Goal: Check status: Check status

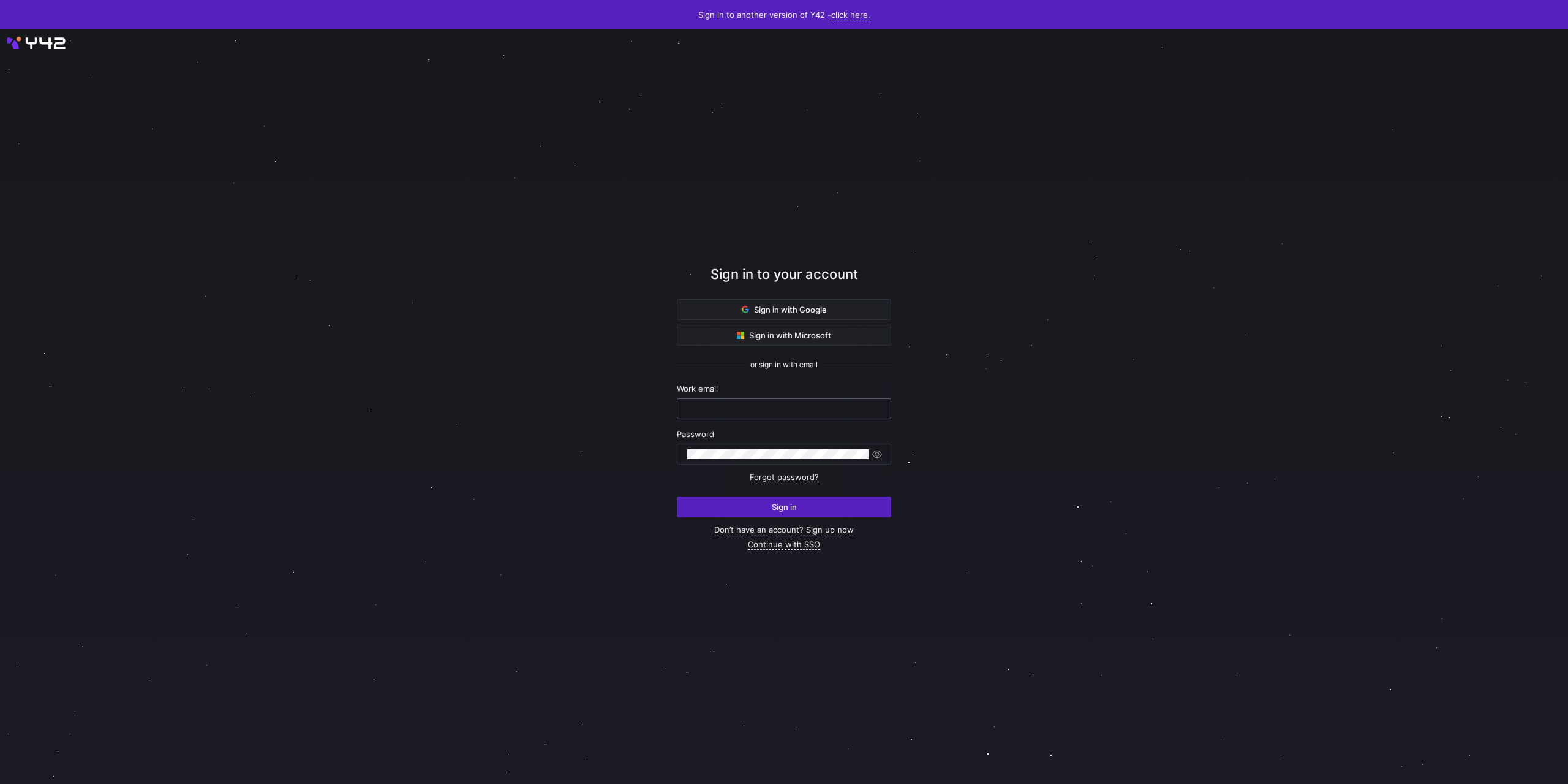
click at [720, 408] on input "text" at bounding box center [784, 408] width 194 height 10
click at [819, 403] on div at bounding box center [784, 408] width 194 height 19
click at [796, 406] on input "text" at bounding box center [784, 408] width 194 height 10
type input "steven@sonar.software"
click at [727, 445] on div at bounding box center [778, 454] width 181 height 19
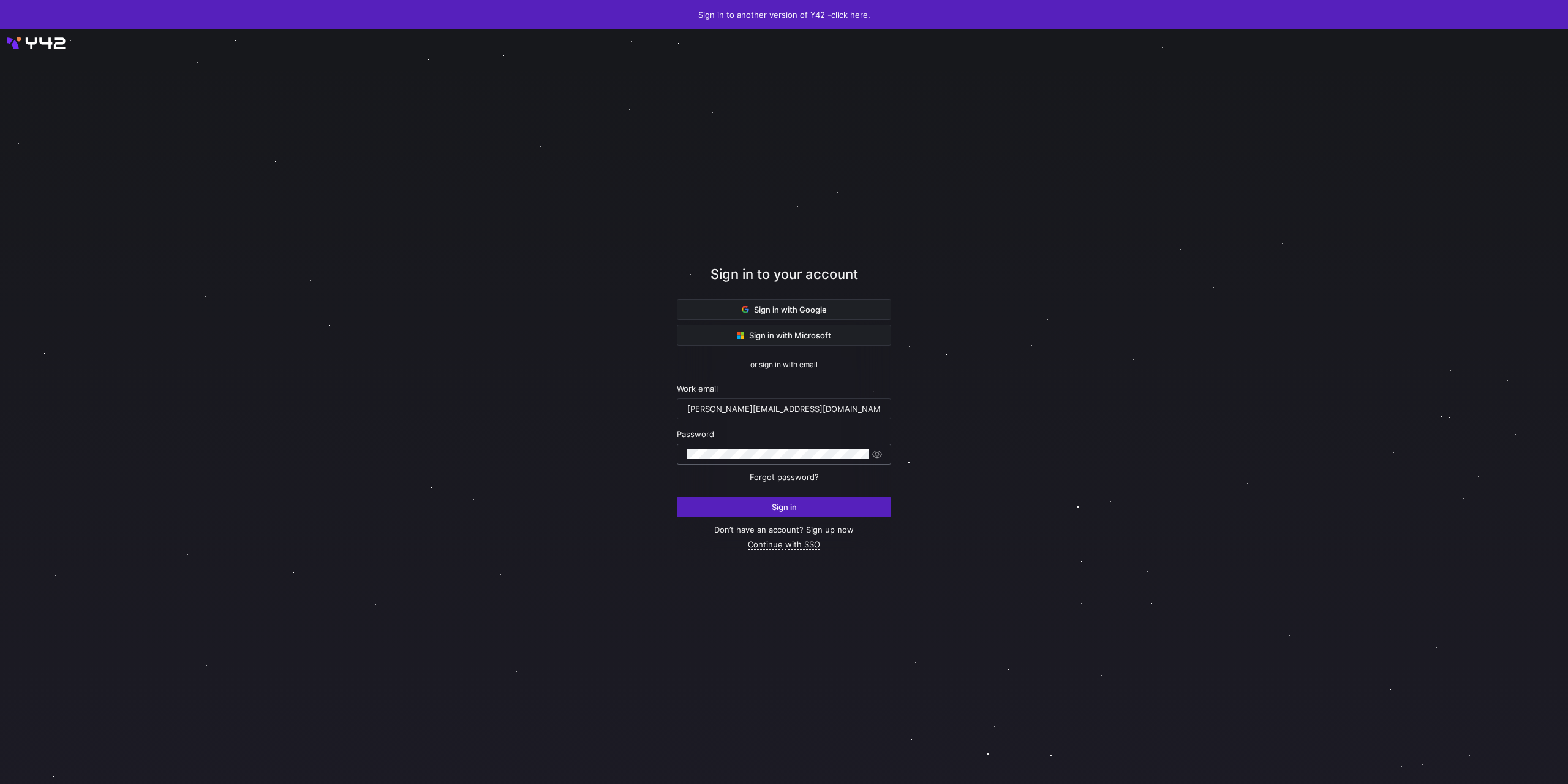
click at [724, 448] on div at bounding box center [778, 454] width 181 height 19
click at [677, 497] on button "Sign in" at bounding box center [784, 506] width 214 height 20
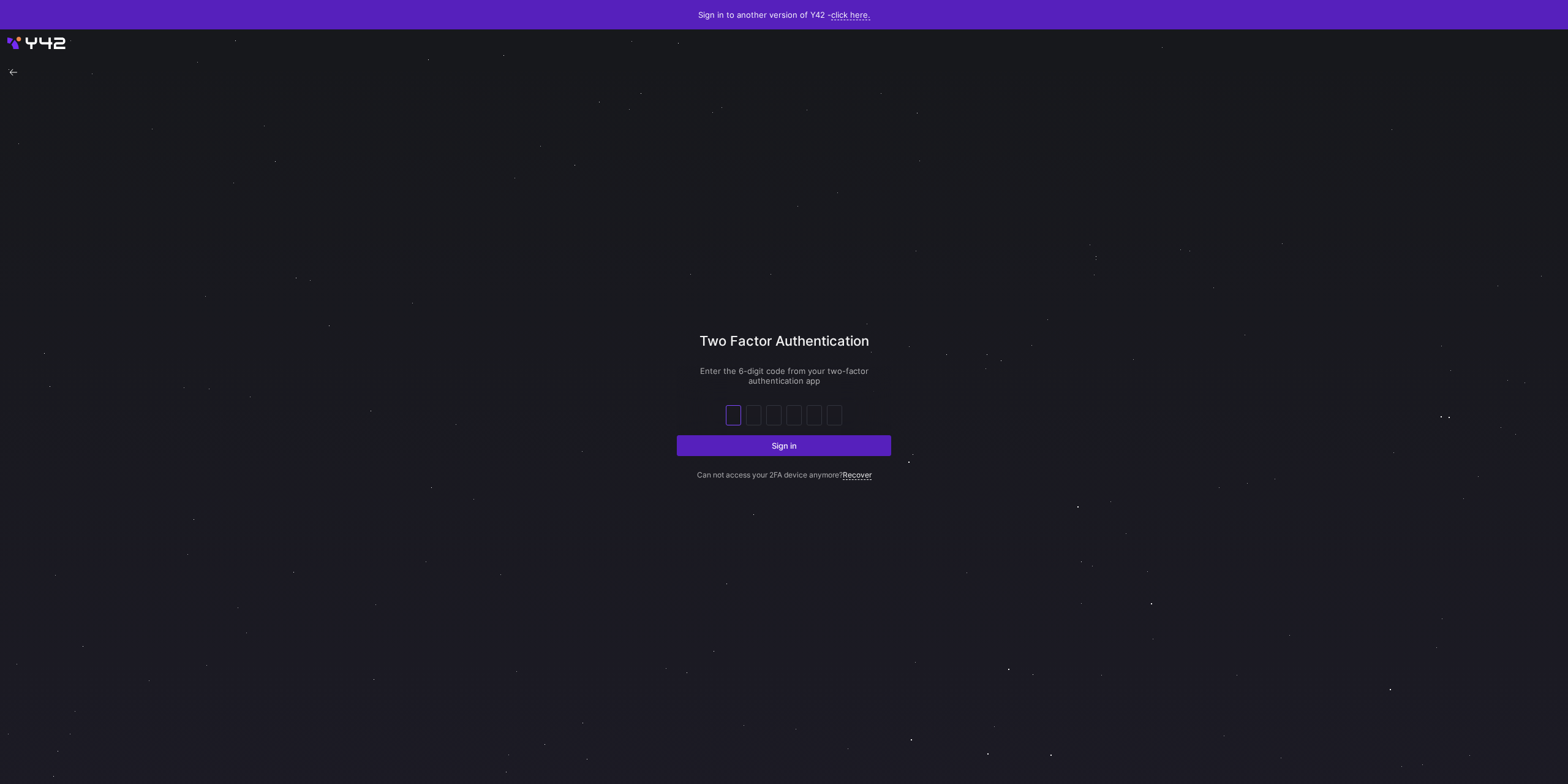
type input "0"
type input "5"
type input "2"
type input "3"
type input "0"
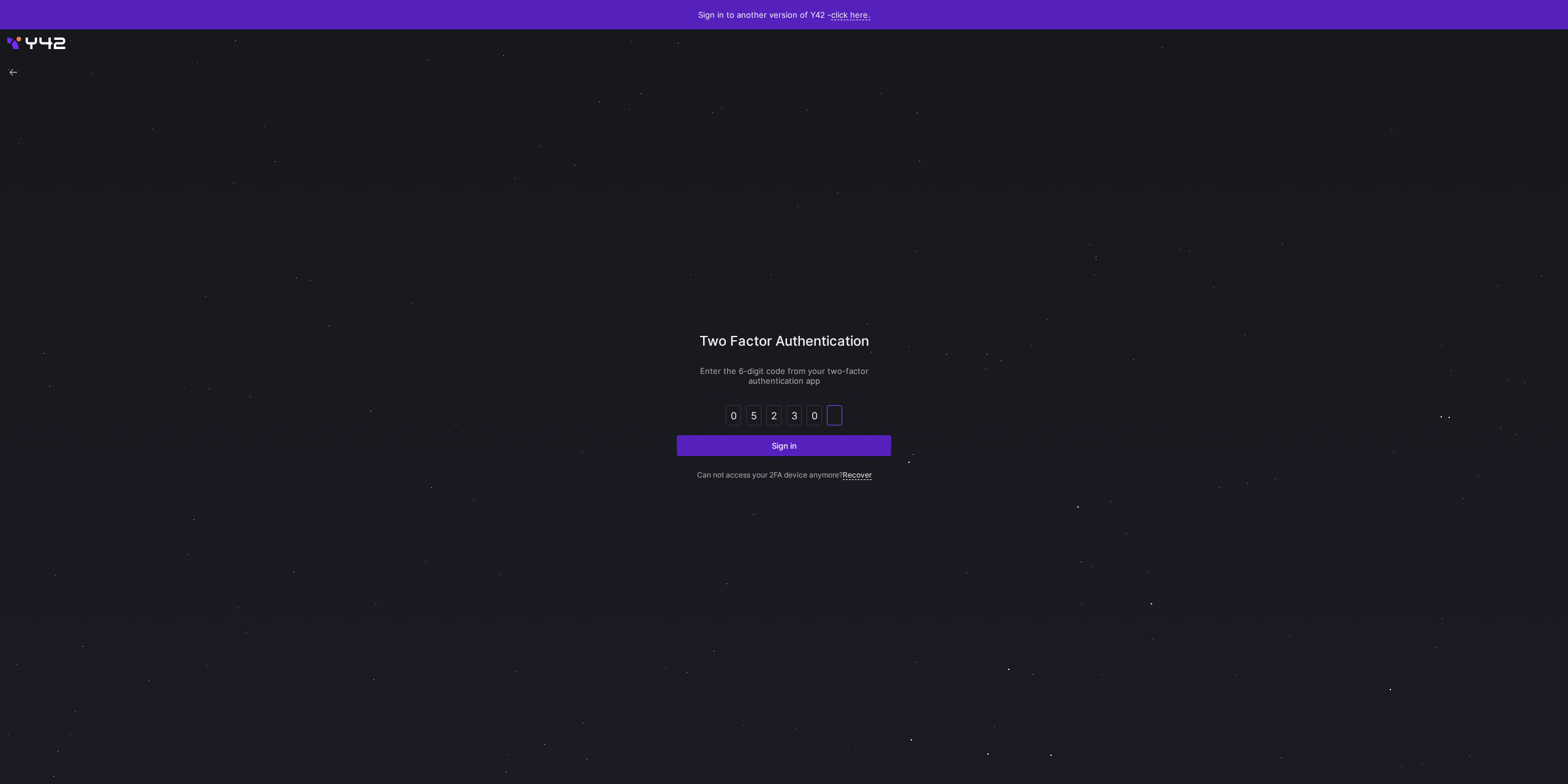
type input "5"
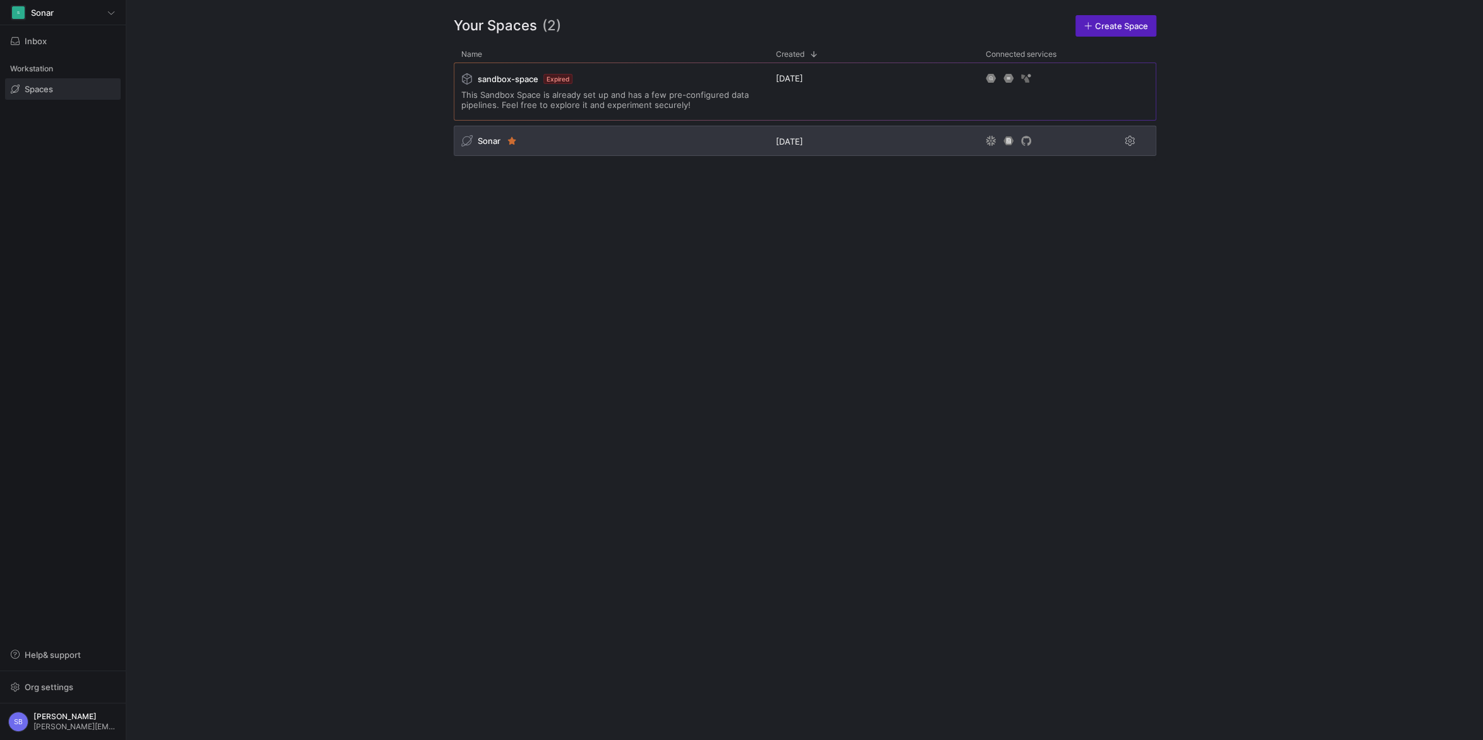
click at [485, 140] on span "Sonar" at bounding box center [489, 141] width 23 height 10
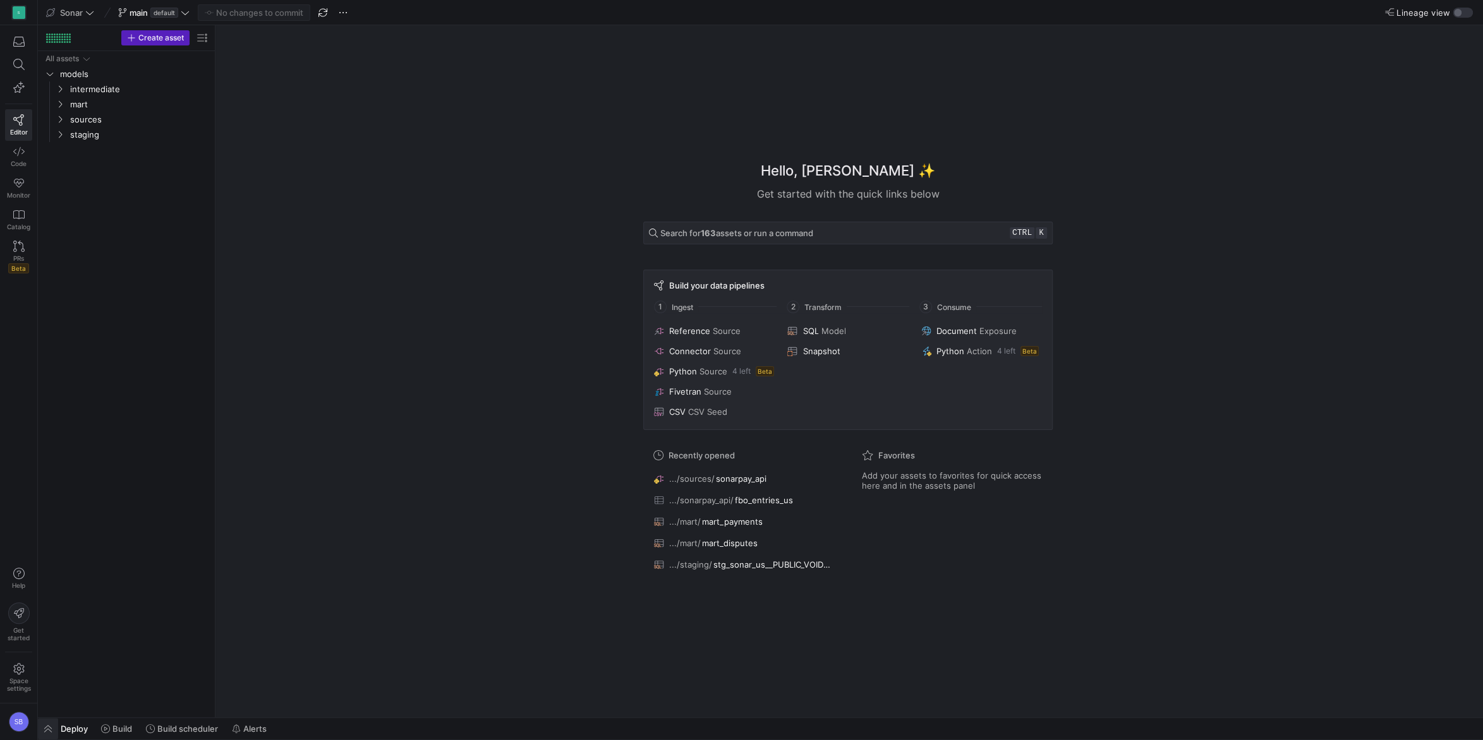
click at [51, 724] on span "button" at bounding box center [48, 728] width 20 height 21
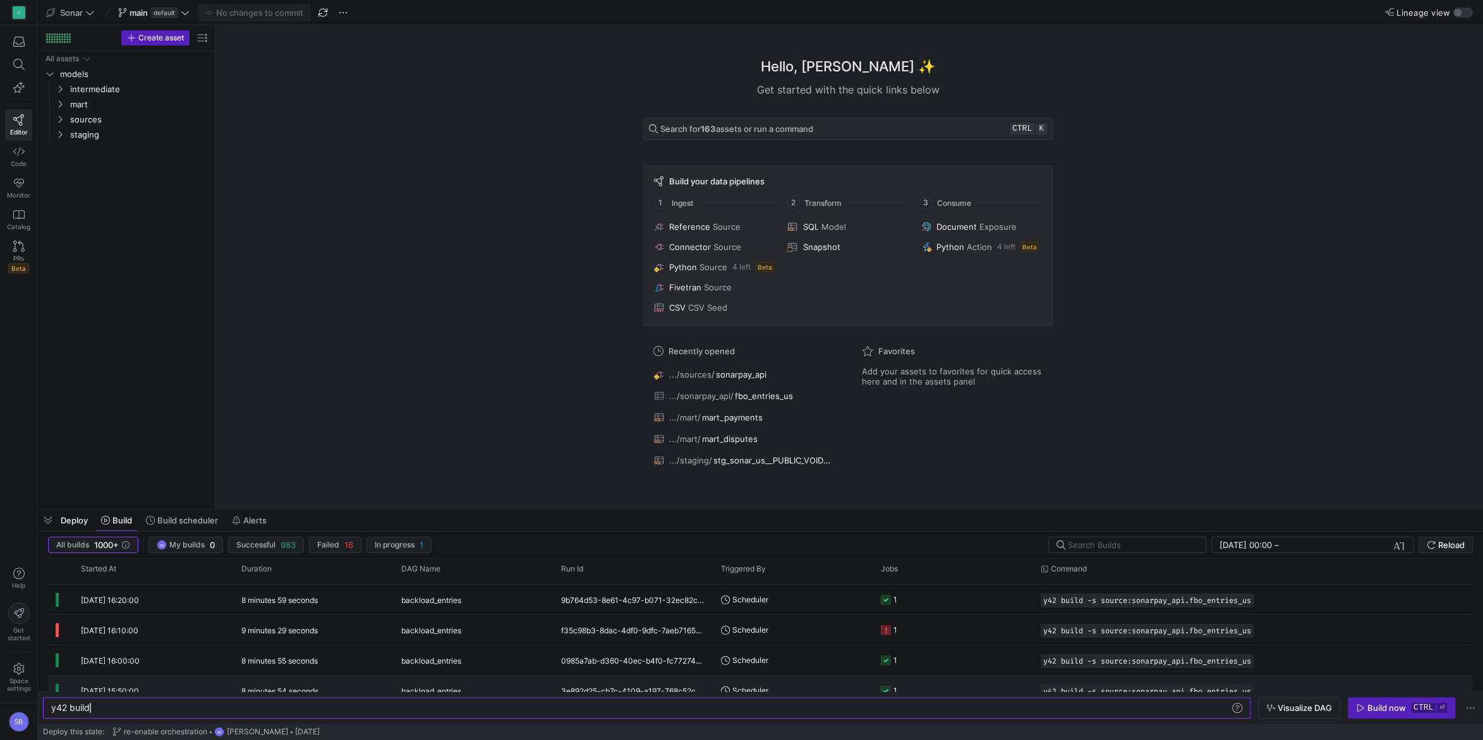
scroll to position [56, 0]
click at [380, 634] on div "9 minutes 29 seconds" at bounding box center [314, 630] width 160 height 30
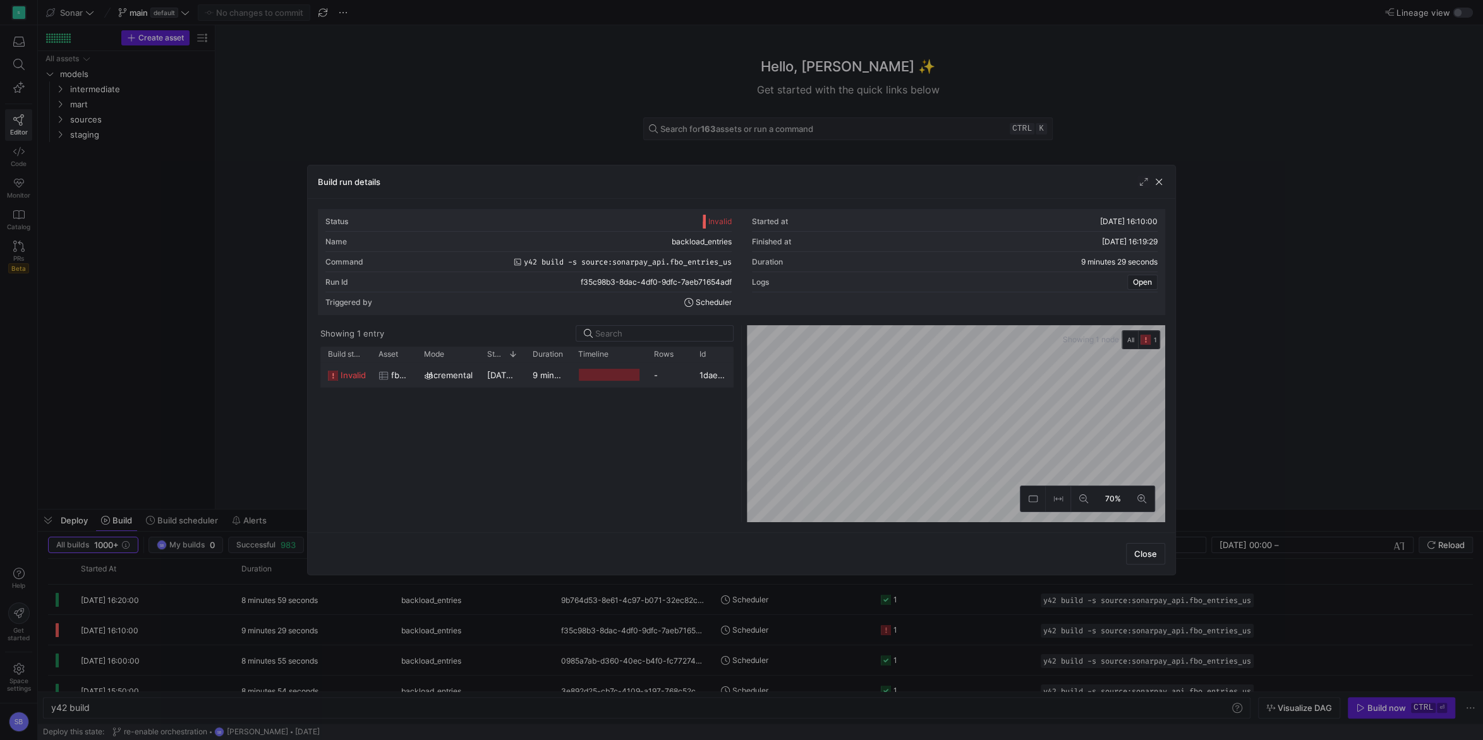
click at [551, 378] on y42-duration "9 minutes 26 seconds" at bounding box center [577, 375] width 88 height 10
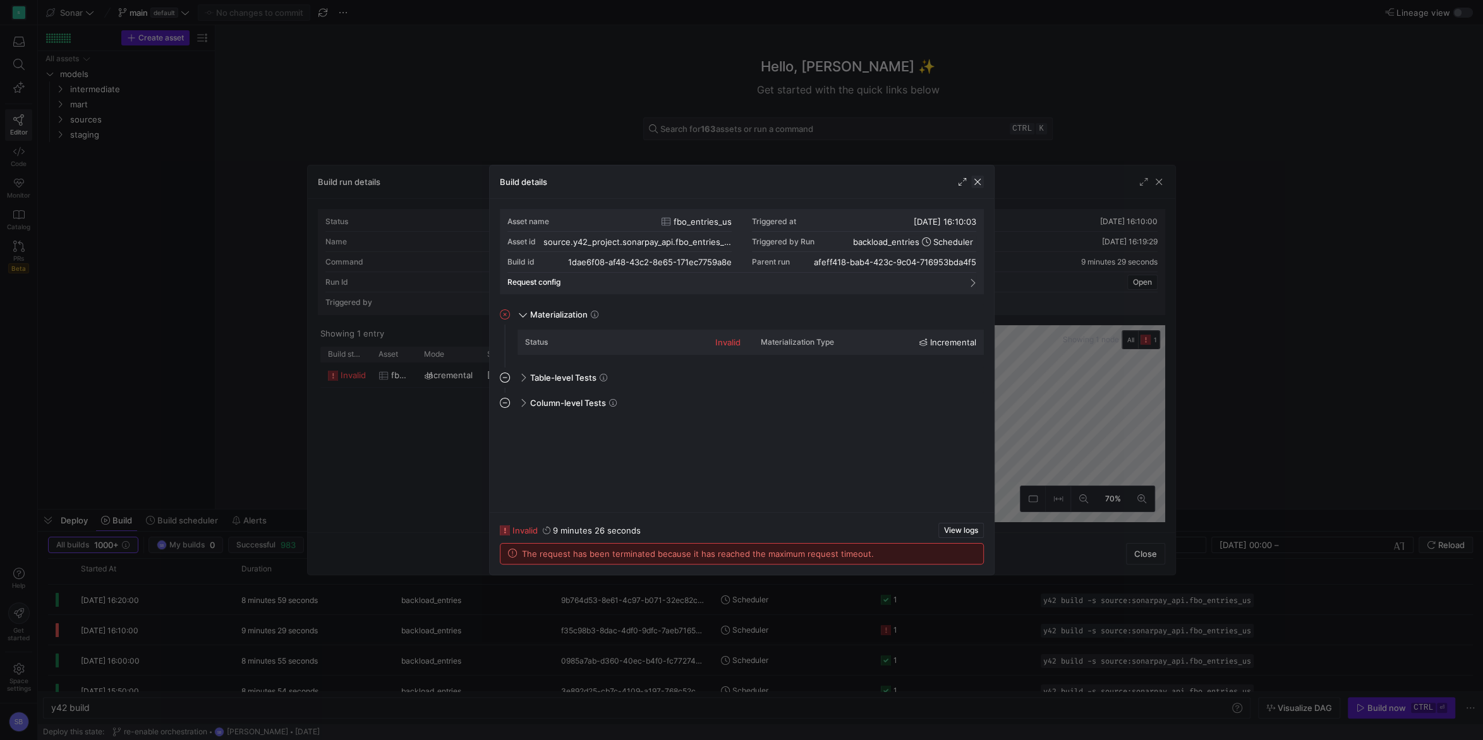
click at [981, 183] on span "button" at bounding box center [977, 182] width 13 height 13
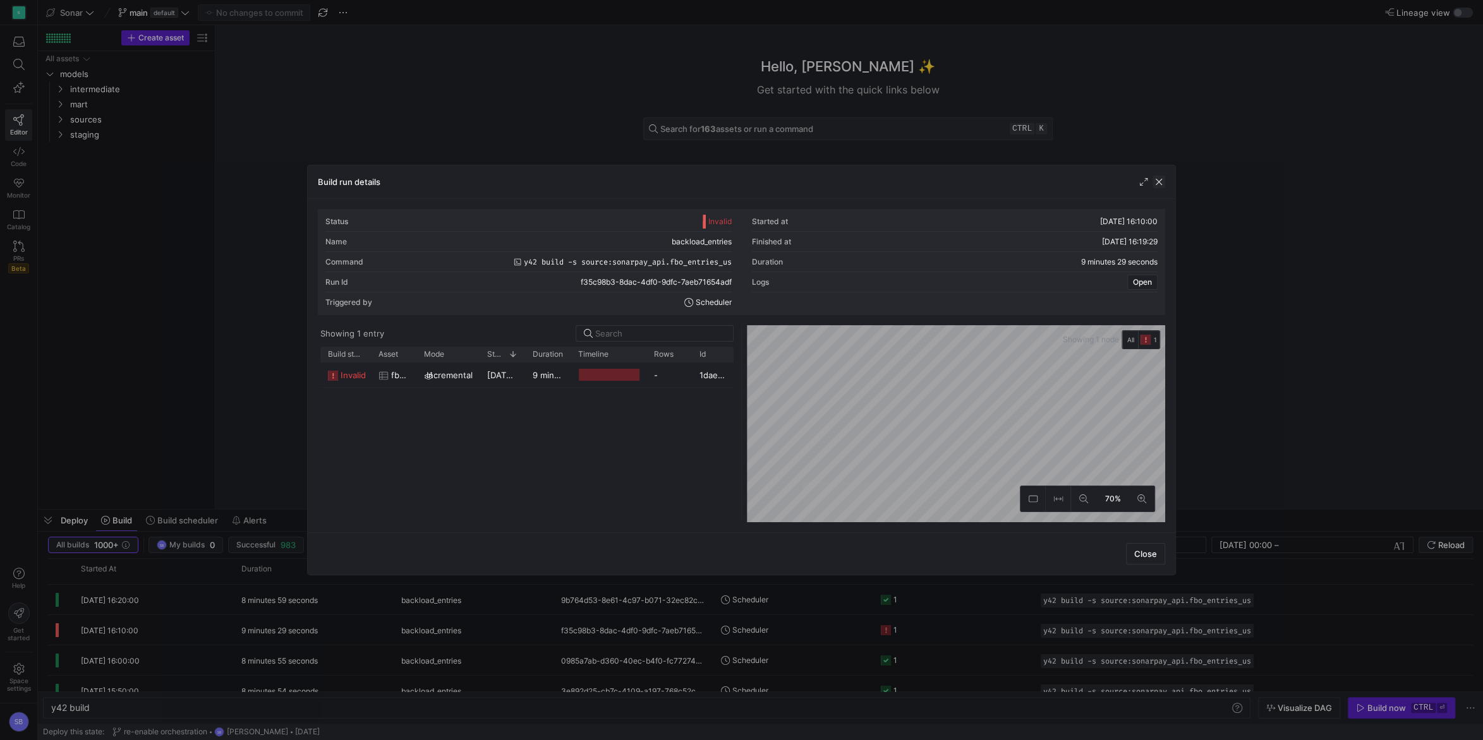
click at [1160, 183] on span "button" at bounding box center [1158, 182] width 13 height 13
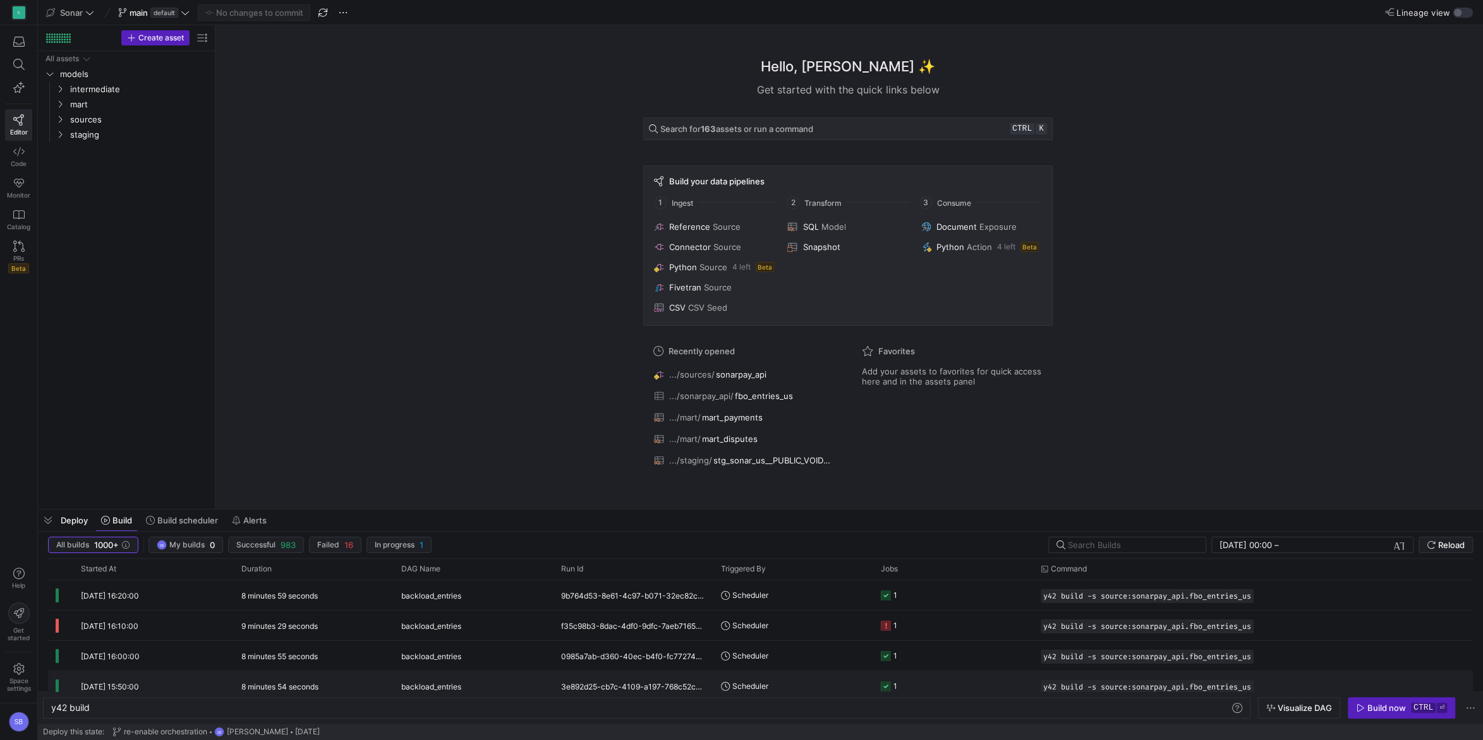
scroll to position [0, 0]
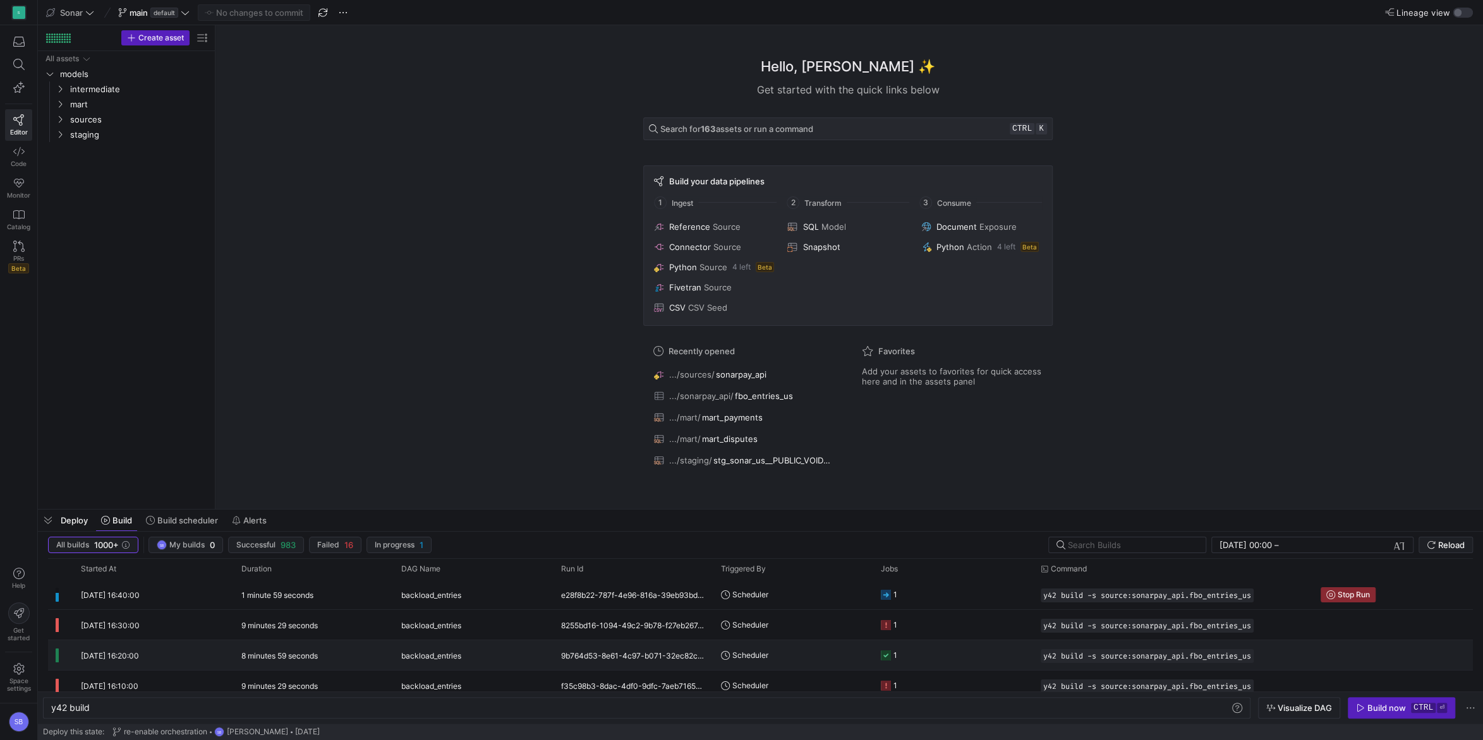
click at [284, 659] on y42-duration "8 minutes 59 seconds" at bounding box center [279, 655] width 76 height 9
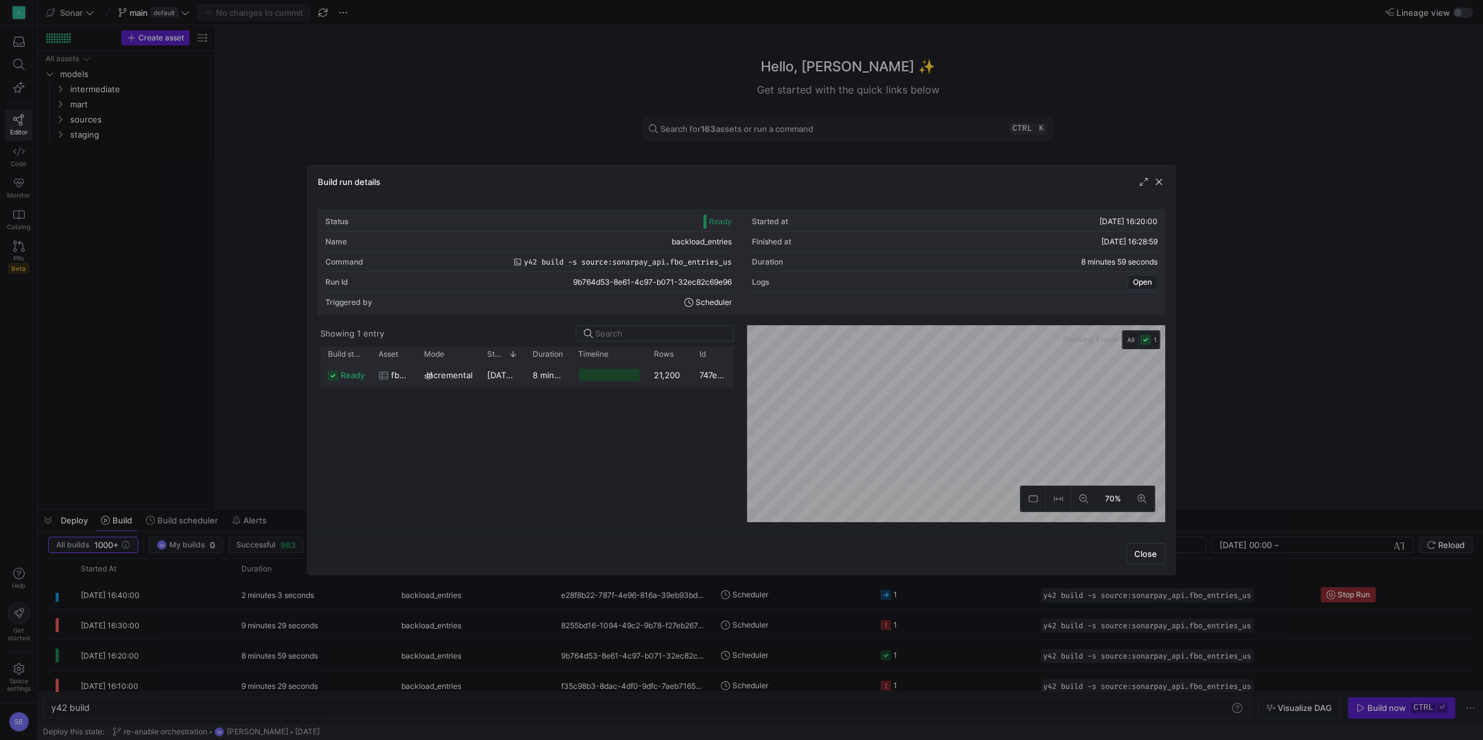
click at [551, 380] on y42-duration "8 minutes 56 seconds" at bounding box center [577, 375] width 88 height 10
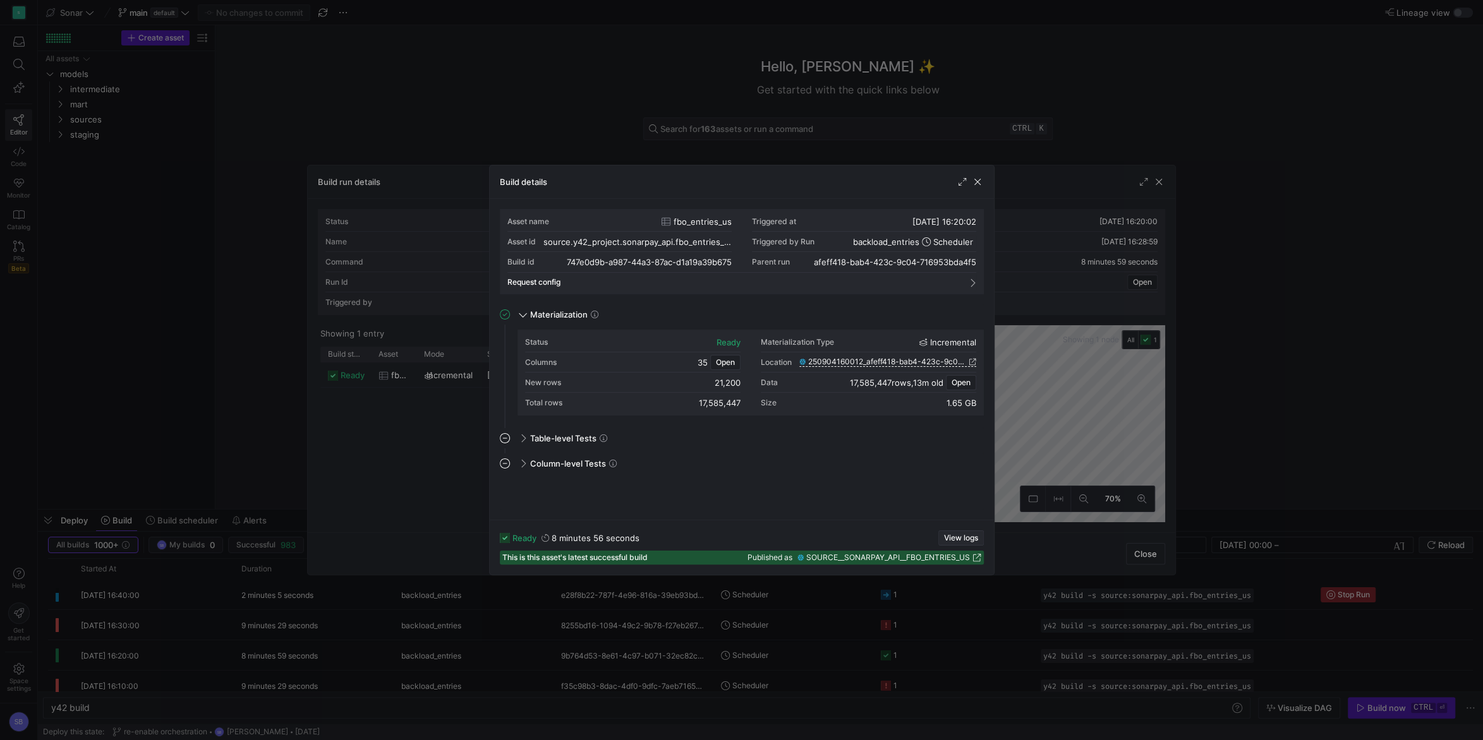
click at [965, 539] on span "View logs" at bounding box center [961, 538] width 34 height 9
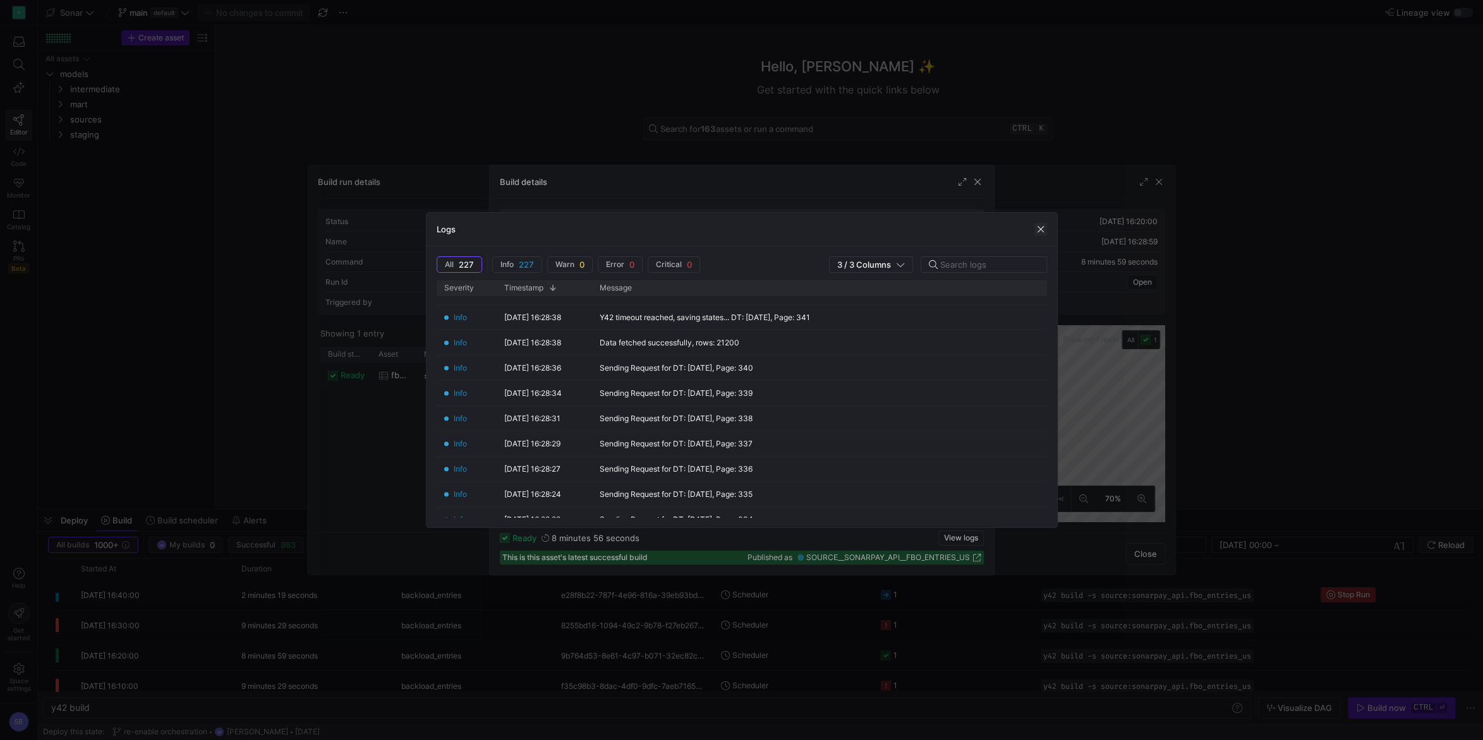
click at [1041, 229] on span "button" at bounding box center [1040, 229] width 13 height 13
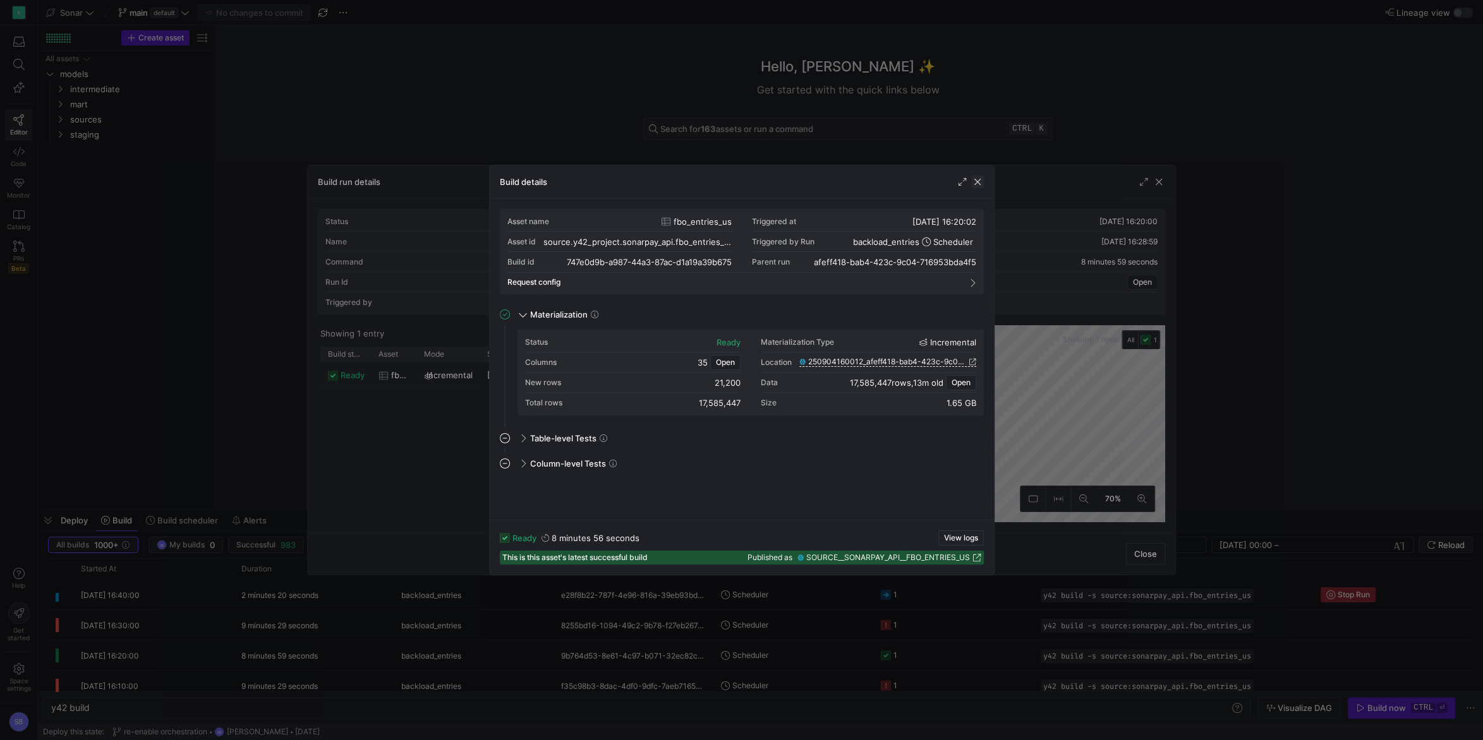
click at [977, 181] on span "button" at bounding box center [977, 182] width 13 height 13
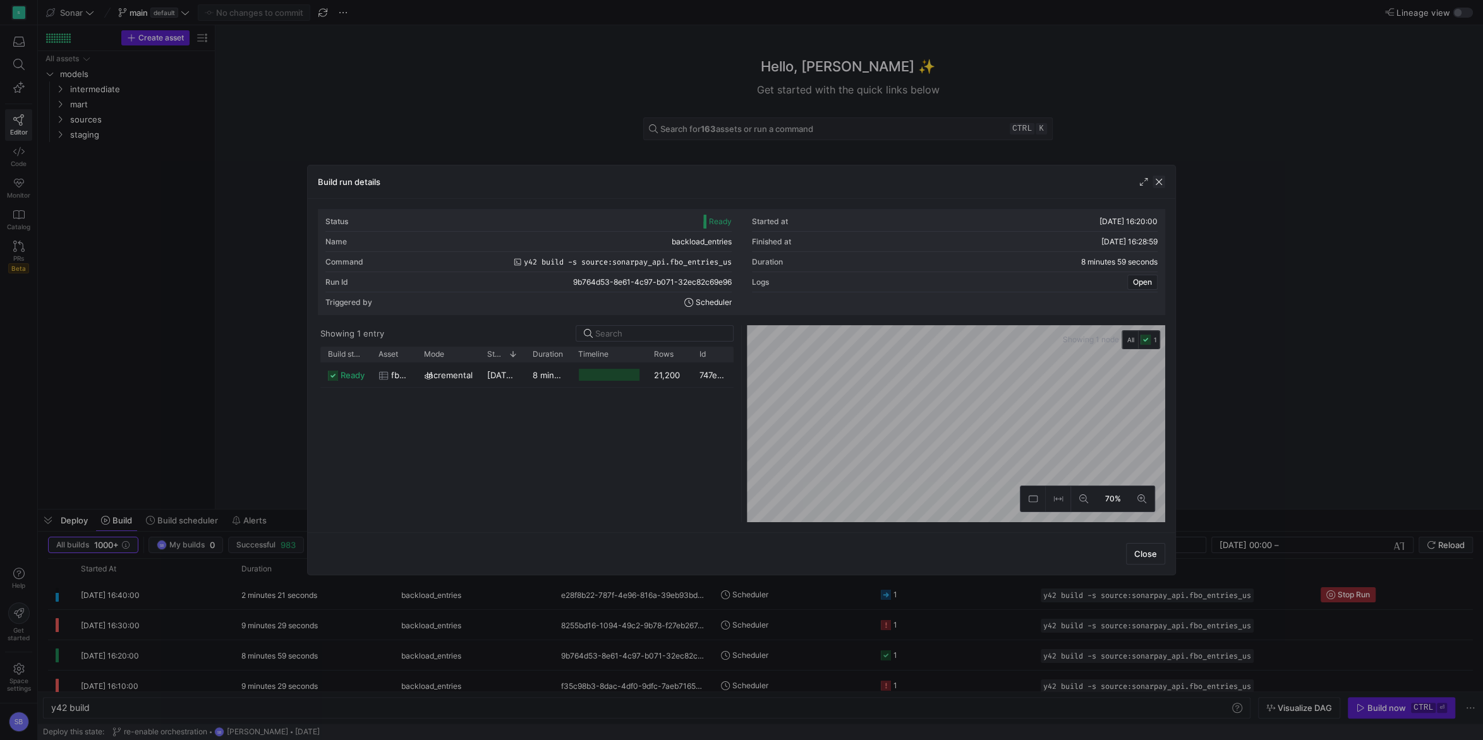
click at [1160, 183] on span "button" at bounding box center [1158, 182] width 13 height 13
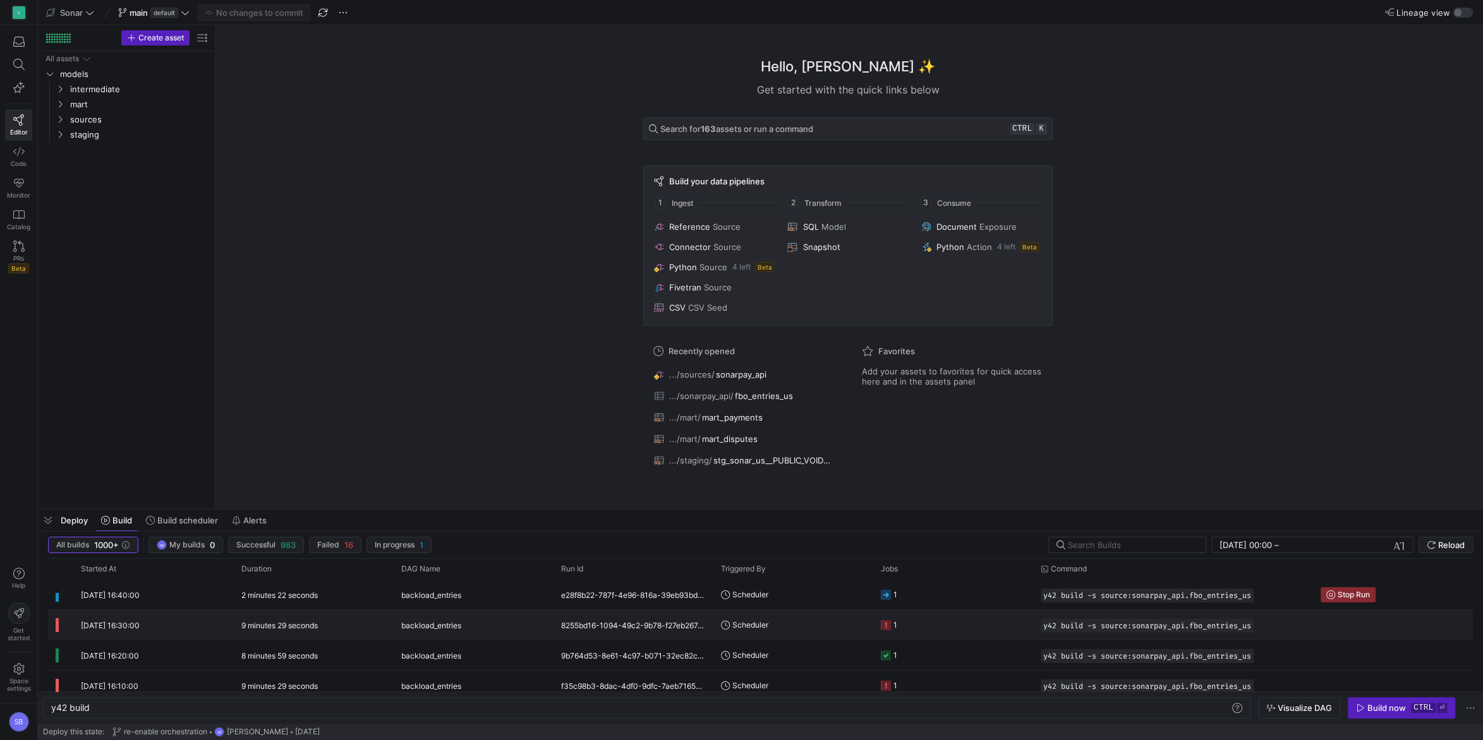
click at [281, 624] on y42-duration "9 minutes 29 seconds" at bounding box center [279, 625] width 76 height 9
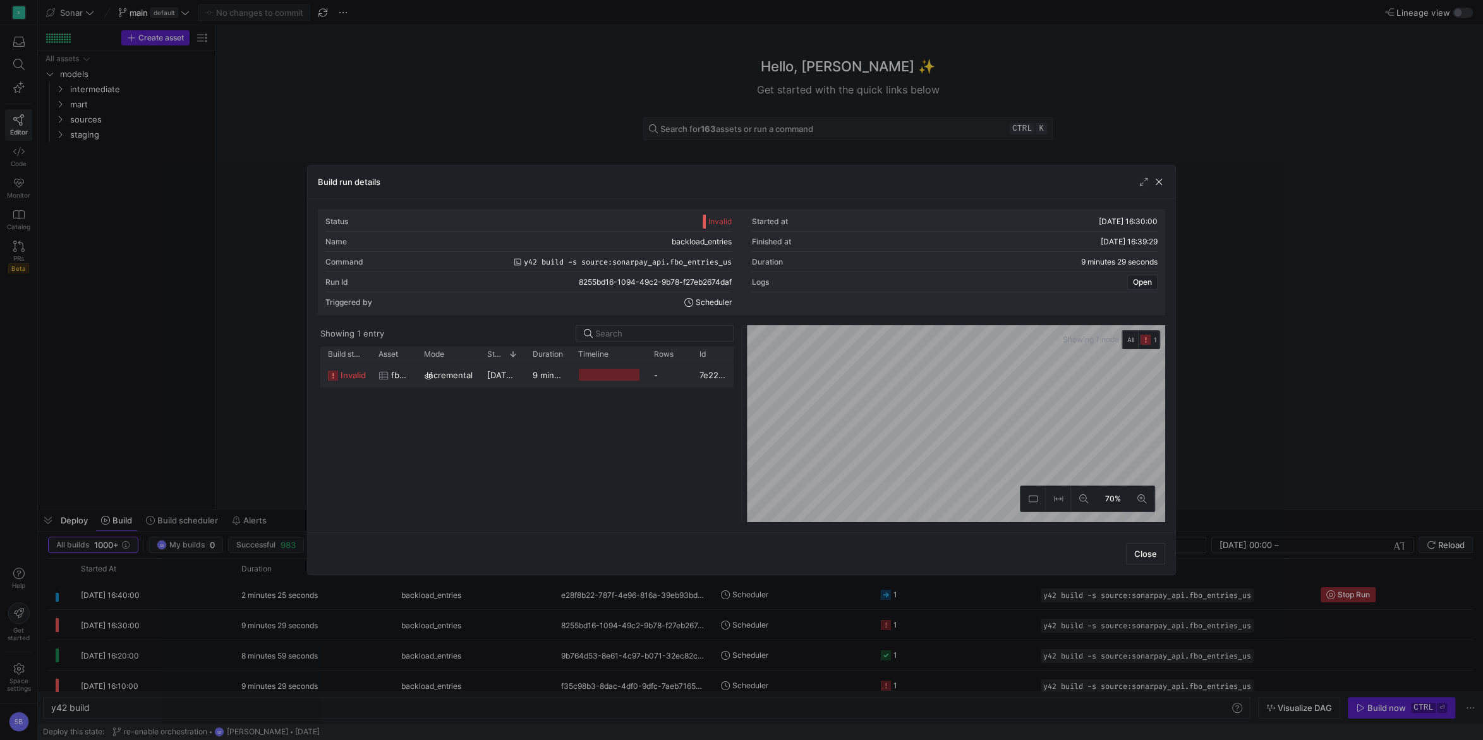
click at [524, 380] on span "12/09/25, 16:30:02" at bounding box center [519, 375] width 64 height 10
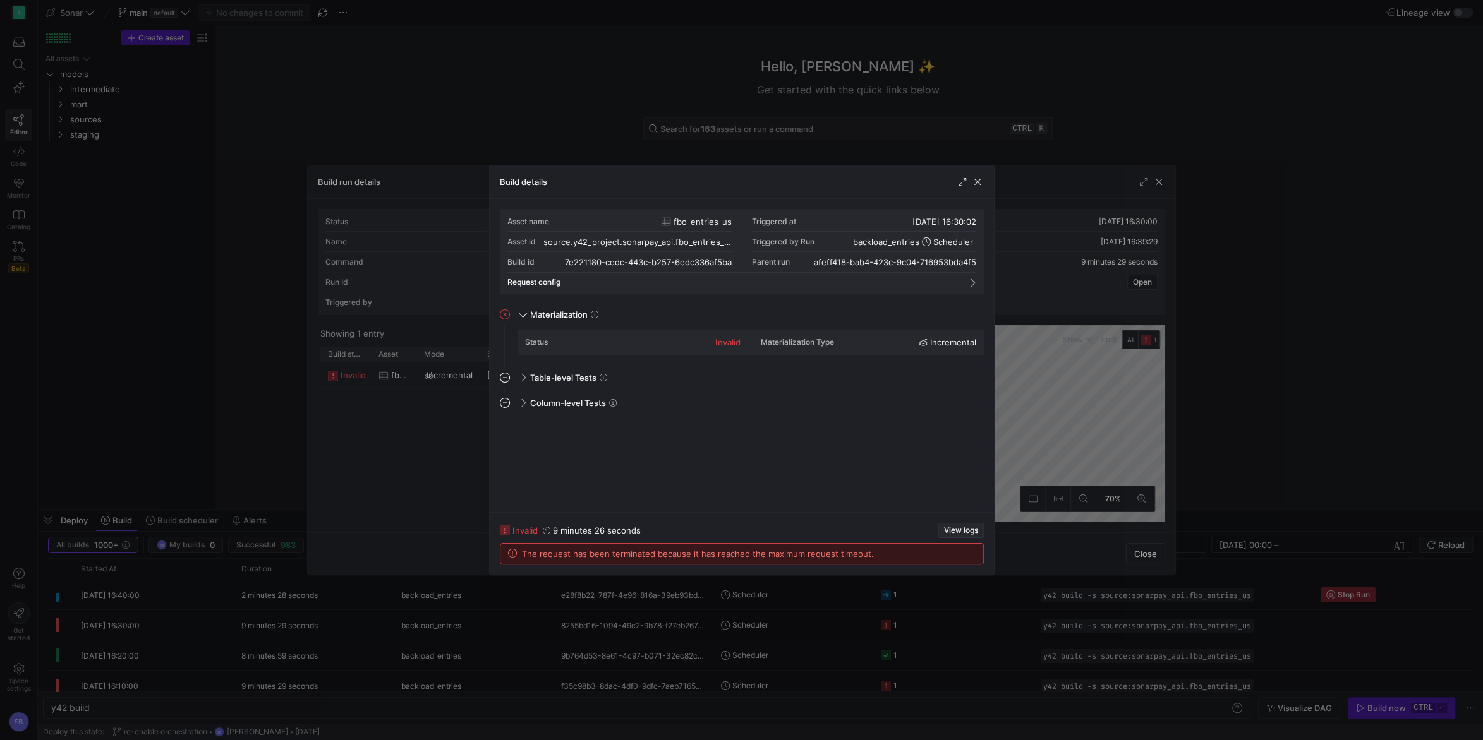
click at [953, 529] on span "View logs" at bounding box center [961, 530] width 34 height 9
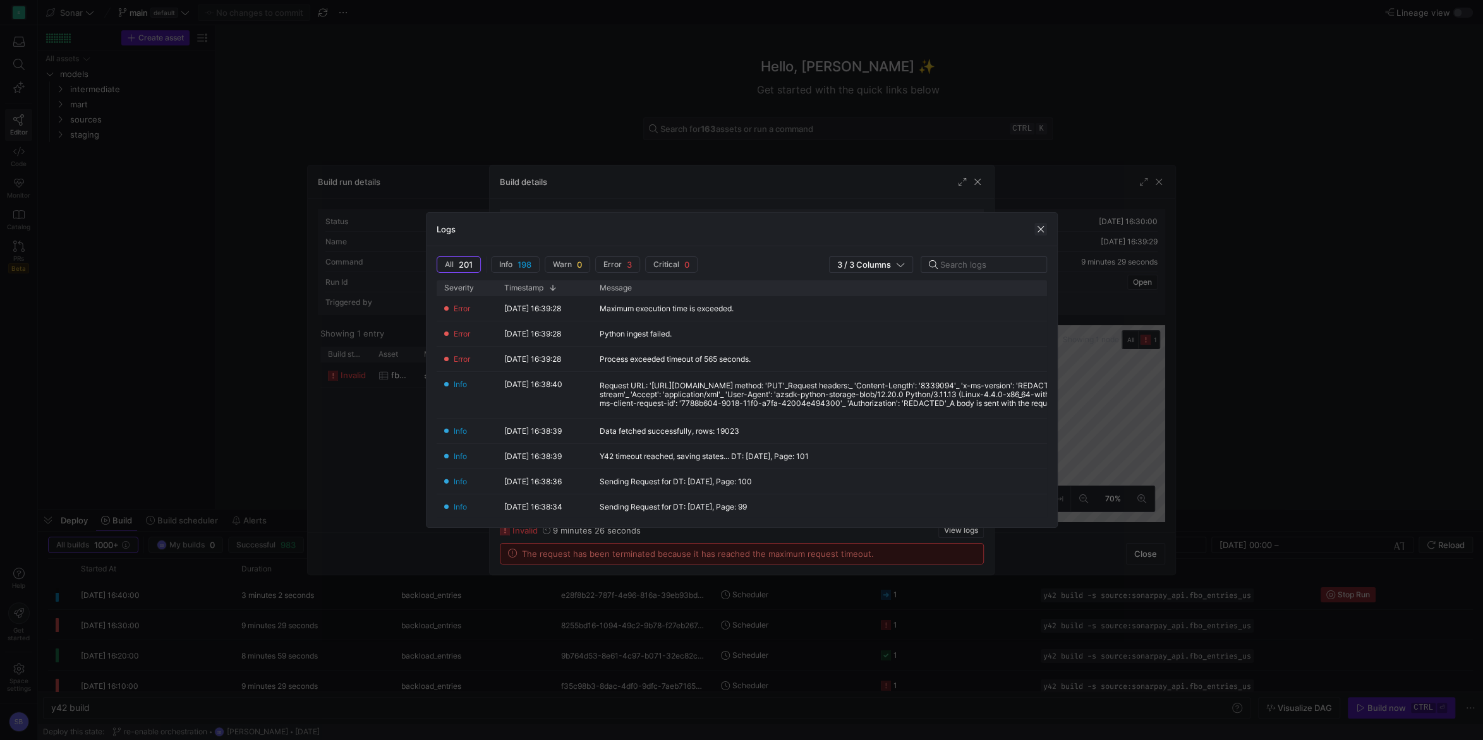
click at [1045, 227] on span "button" at bounding box center [1040, 229] width 13 height 13
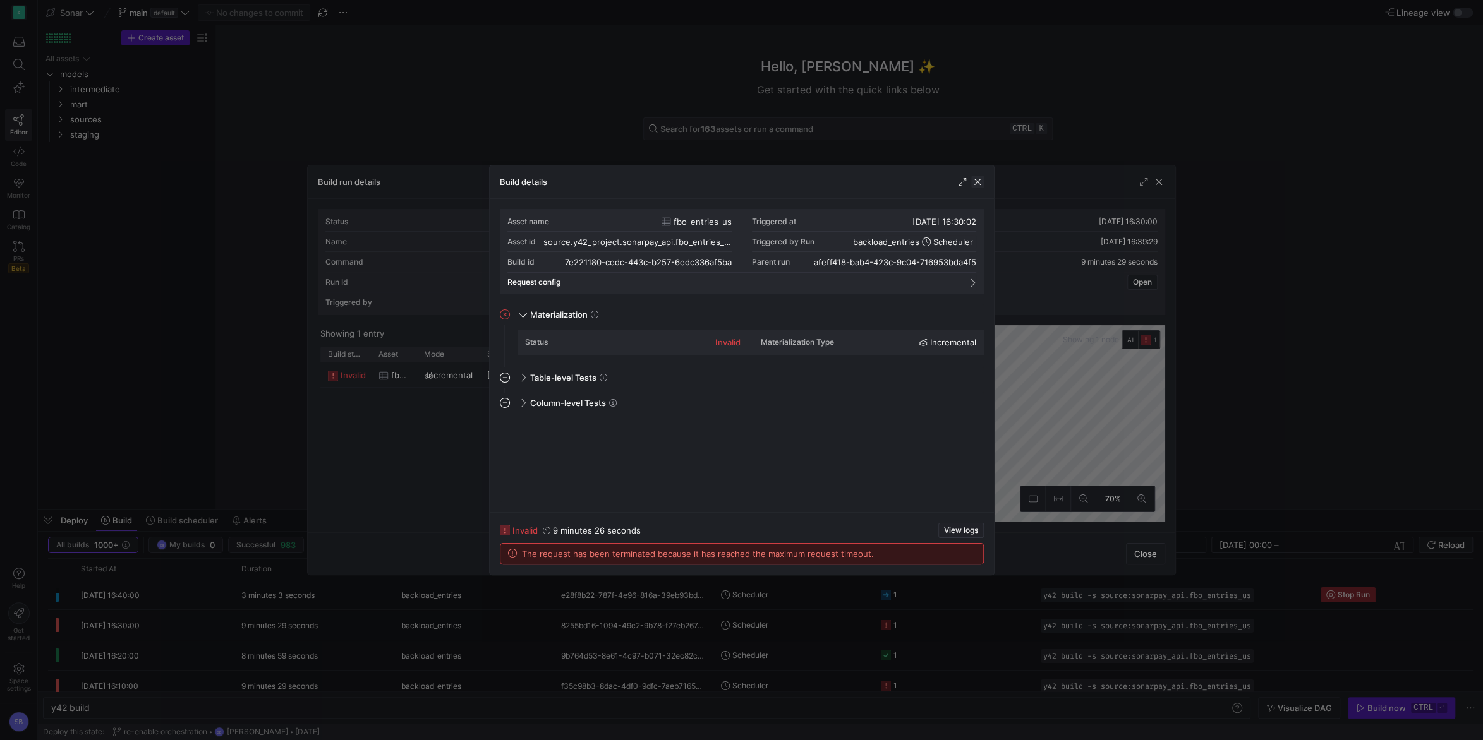
click at [982, 181] on span "button" at bounding box center [977, 182] width 13 height 13
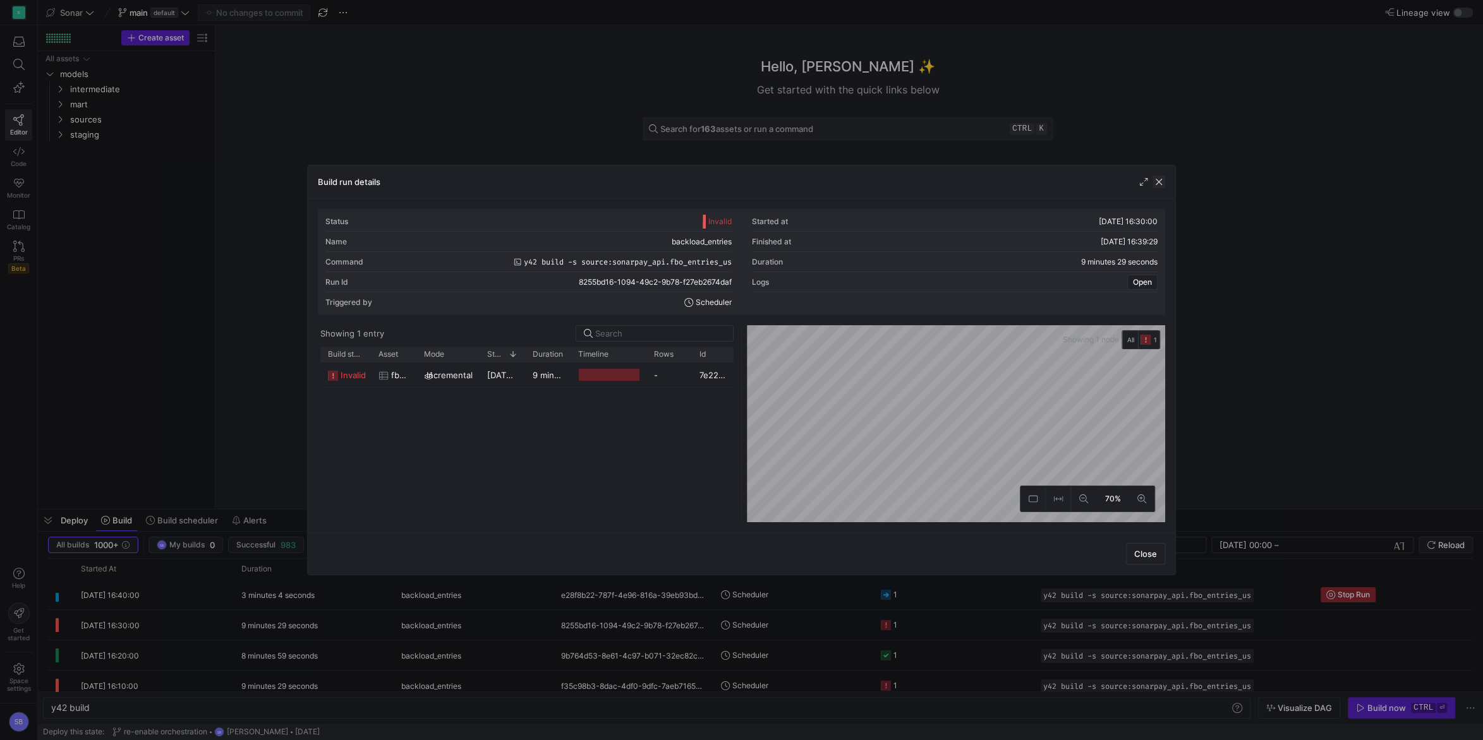
click at [1164, 178] on span "button" at bounding box center [1158, 182] width 13 height 13
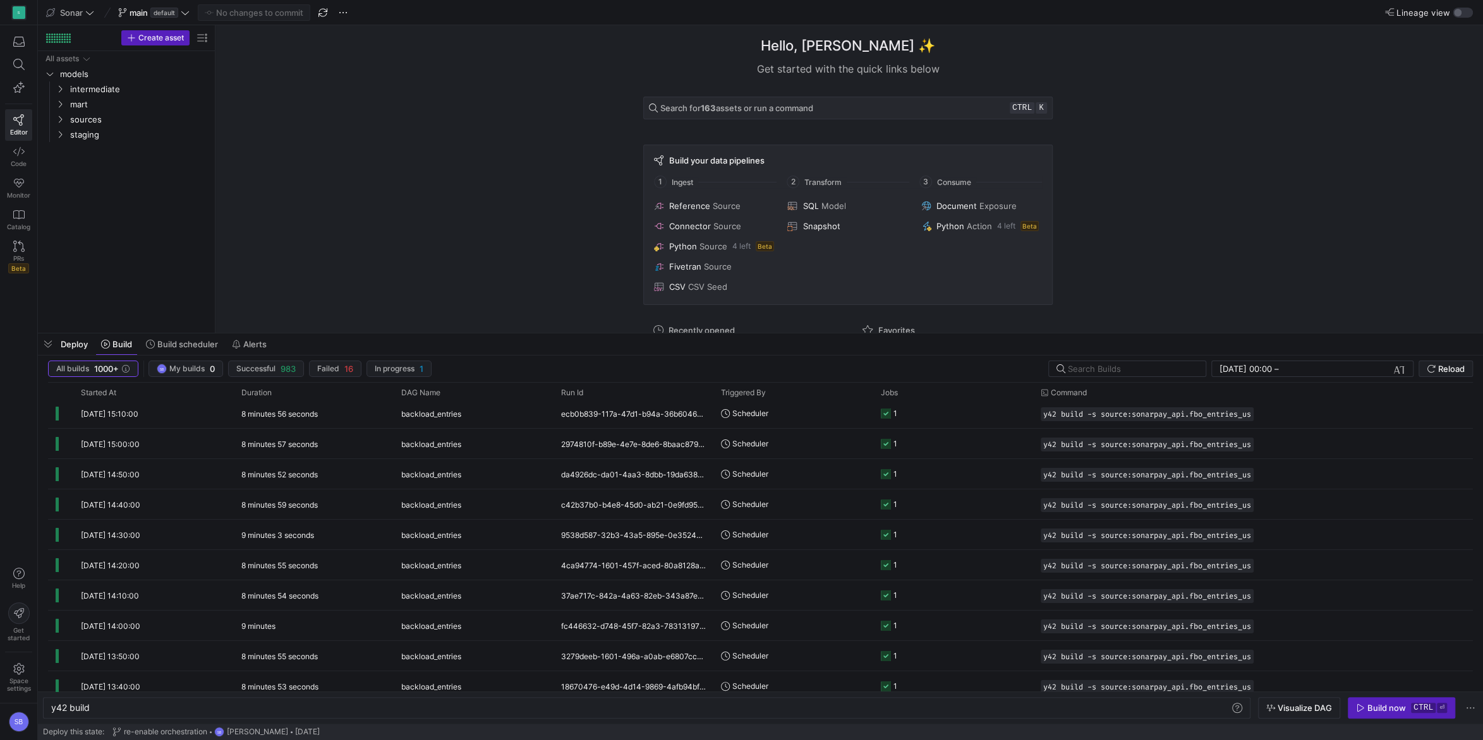
drag, startPoint x: 640, startPoint y: 507, endPoint x: 663, endPoint y: 331, distance: 177.8
click at [663, 331] on div at bounding box center [760, 333] width 1445 height 5
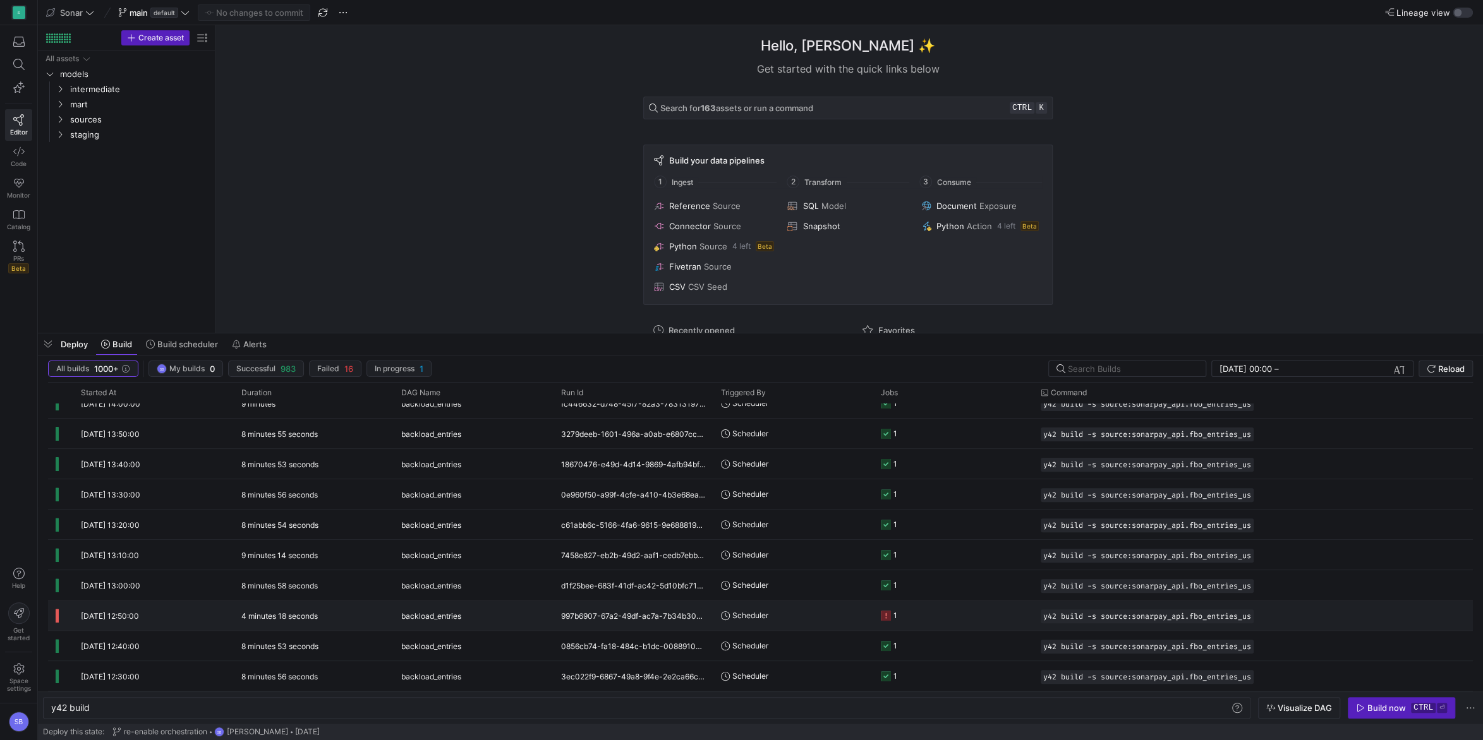
click at [352, 618] on div "4 minutes 18 seconds" at bounding box center [314, 616] width 160 height 30
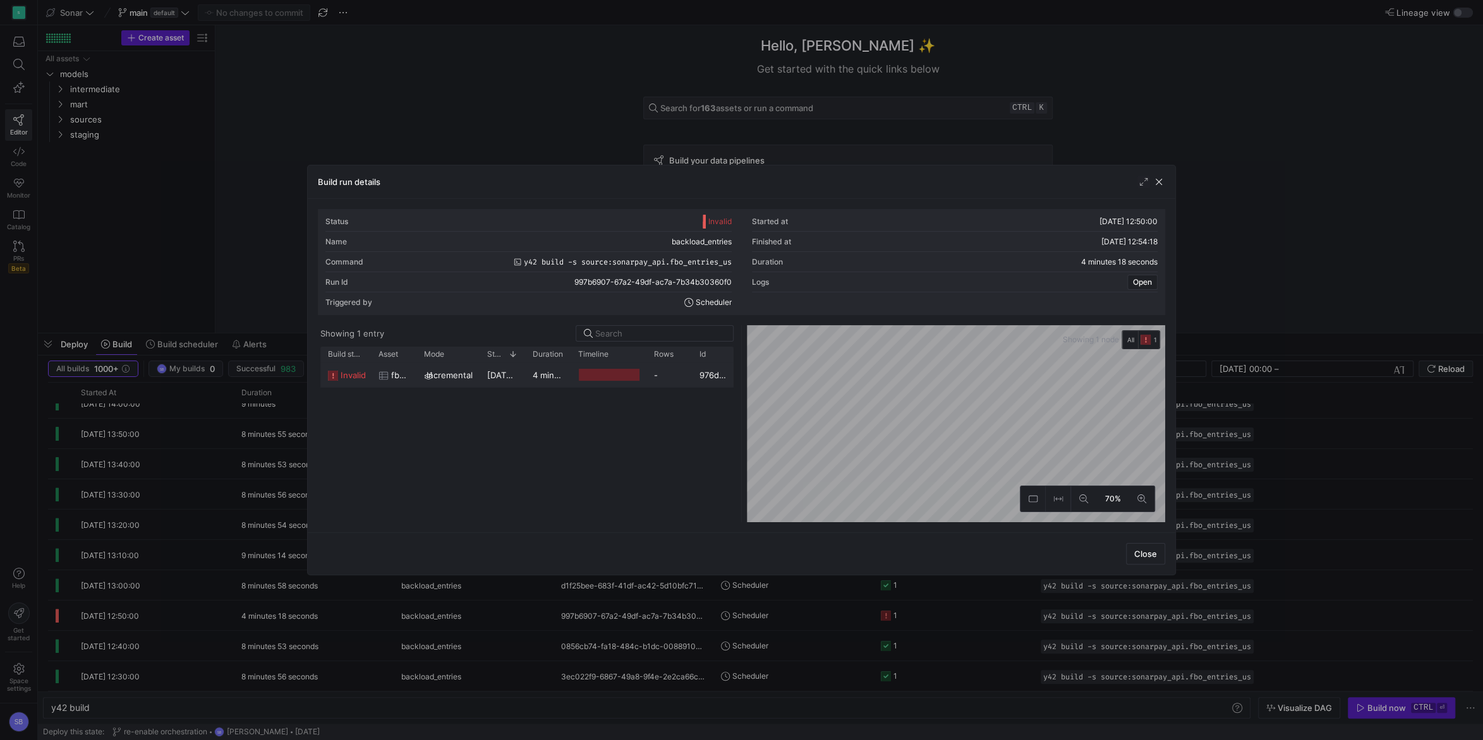
click at [542, 369] on div "4 minutes 16 seconds" at bounding box center [547, 375] width 45 height 25
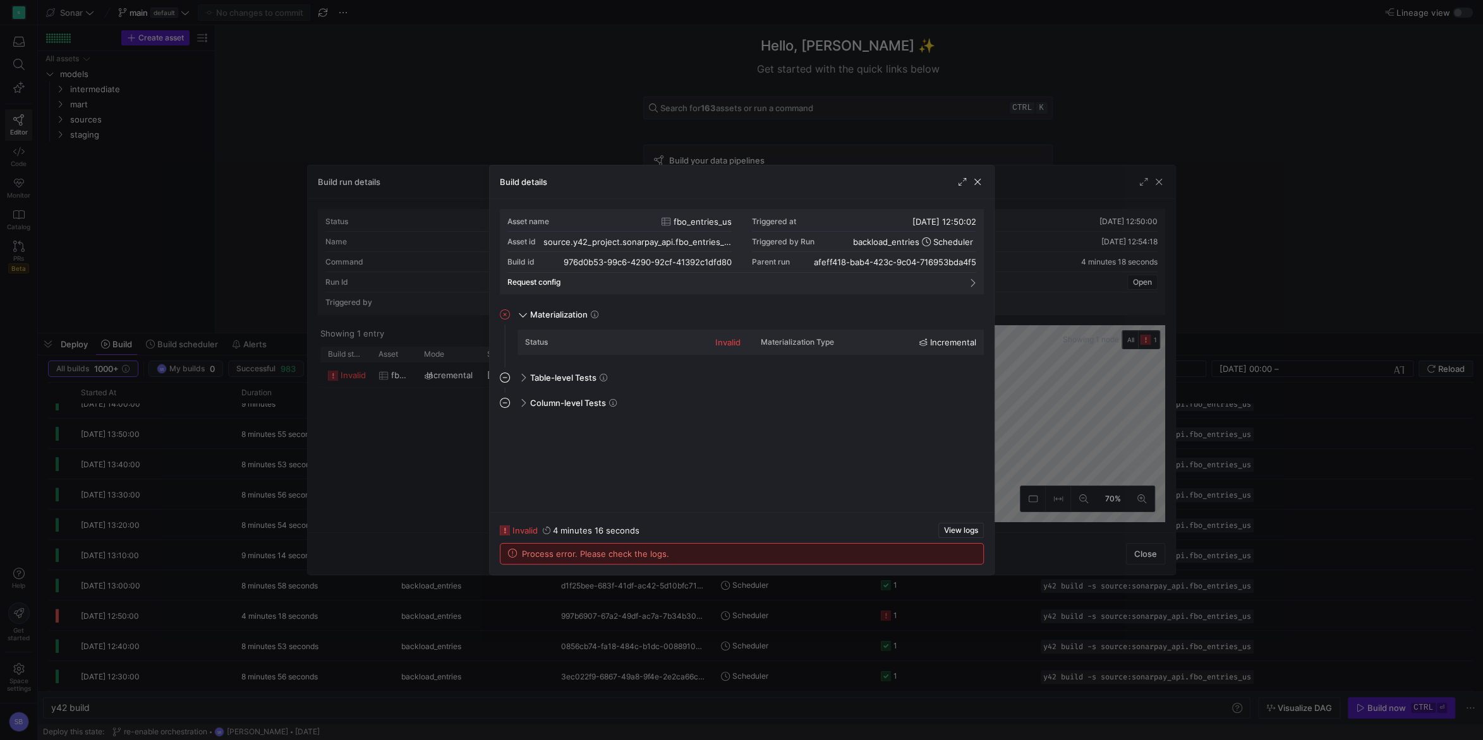
click at [512, 551] on icon at bounding box center [512, 553] width 9 height 9
click at [954, 533] on span "View logs" at bounding box center [961, 530] width 34 height 9
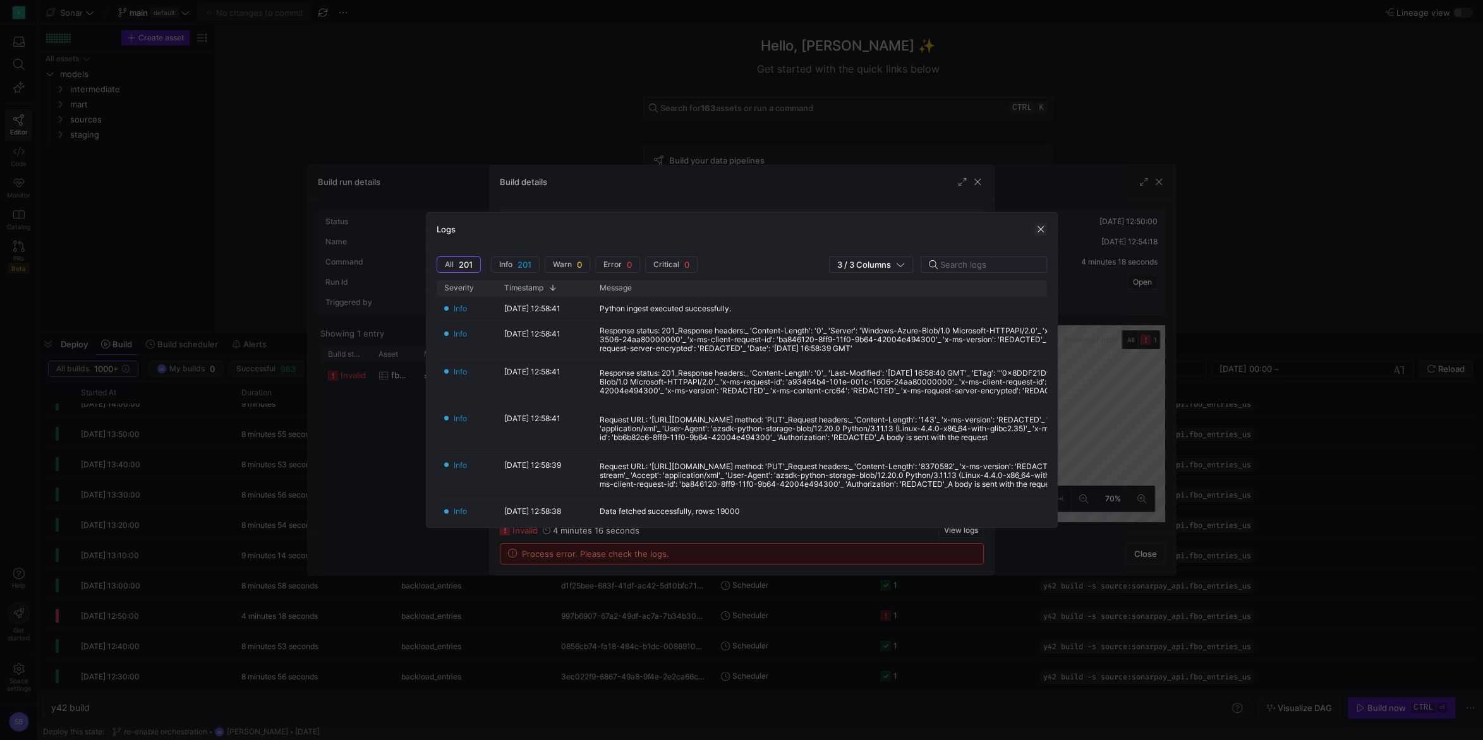
click at [1045, 231] on span "button" at bounding box center [1040, 229] width 13 height 13
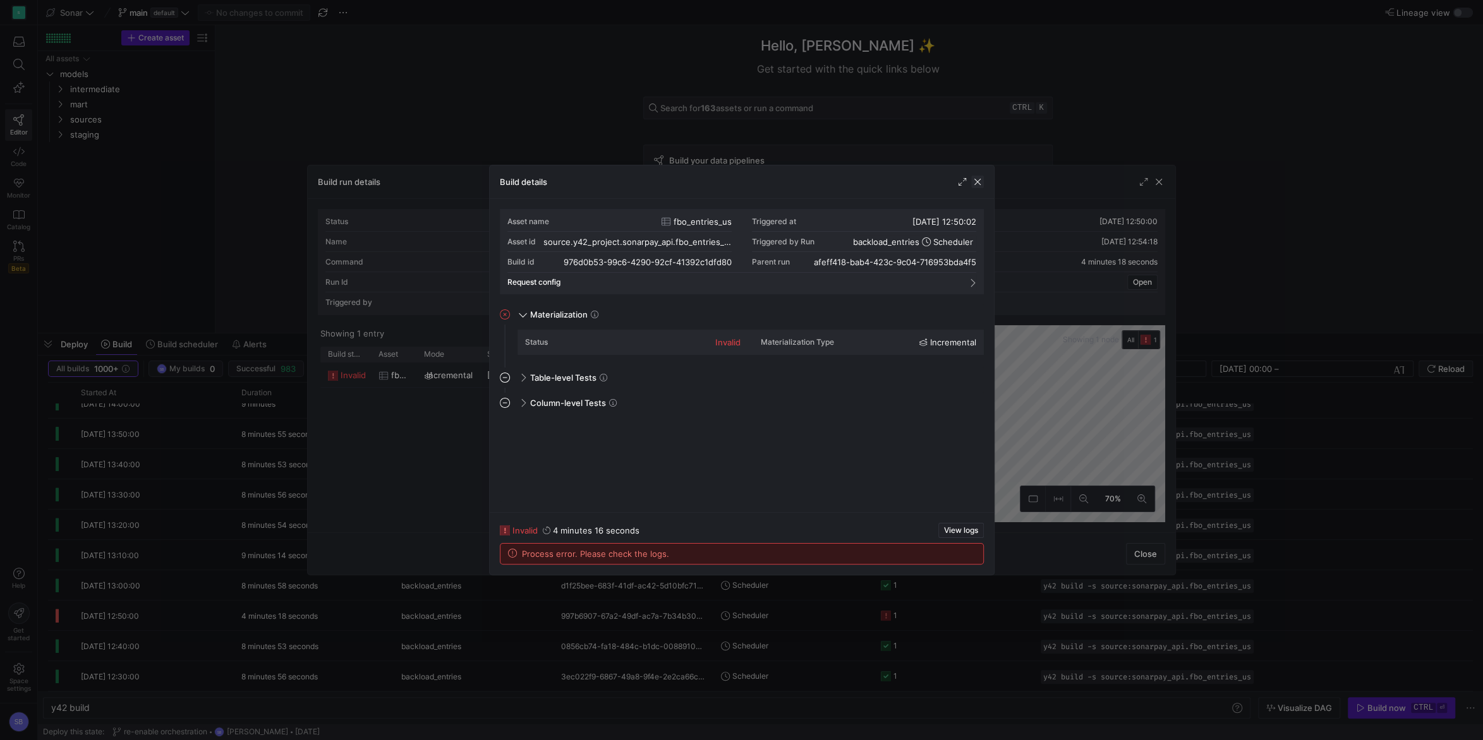
click at [977, 184] on span "button" at bounding box center [977, 182] width 13 height 13
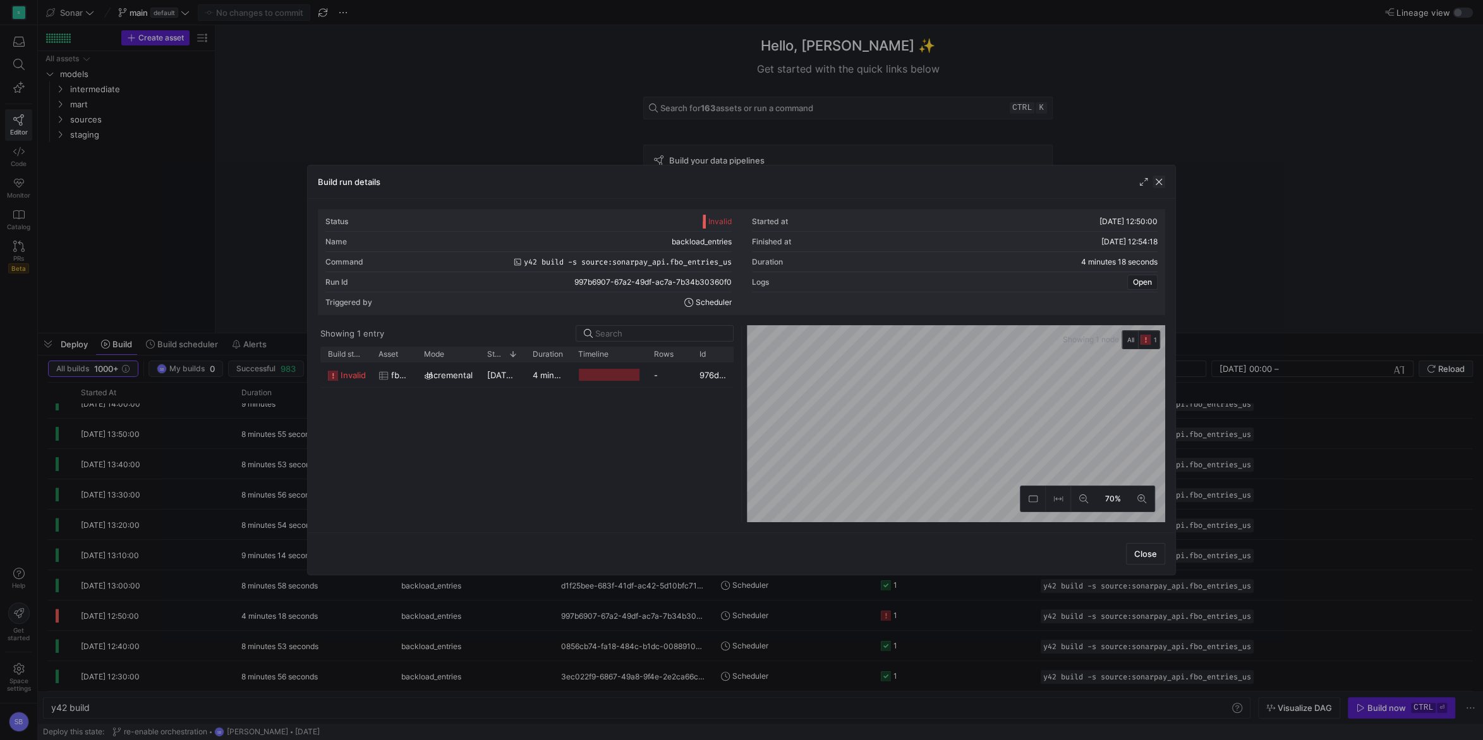
click at [1160, 186] on span "button" at bounding box center [1158, 182] width 13 height 13
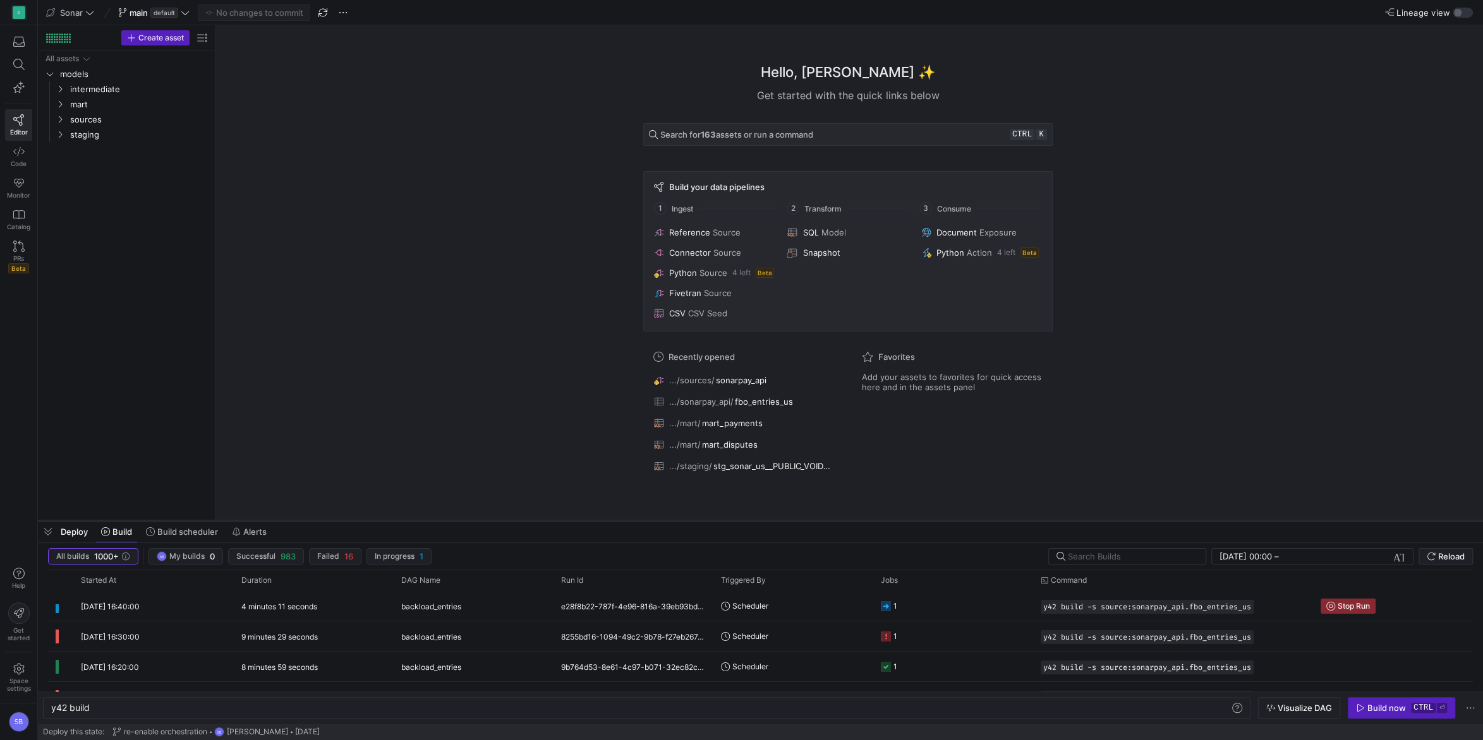
drag, startPoint x: 373, startPoint y: 334, endPoint x: 376, endPoint y: 521, distance: 187.7
click at [376, 521] on div at bounding box center [760, 521] width 1445 height 5
